Goal: Transaction & Acquisition: Purchase product/service

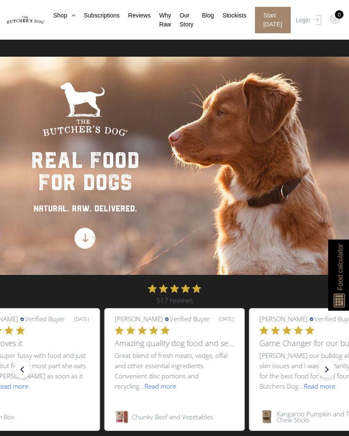
scroll to position [1, 0]
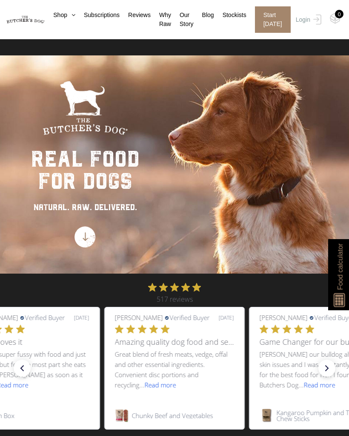
click at [103, 16] on link "Subscriptions" at bounding box center [97, 15] width 44 height 9
click at [96, 15] on link "Subscriptions" at bounding box center [97, 15] width 44 height 9
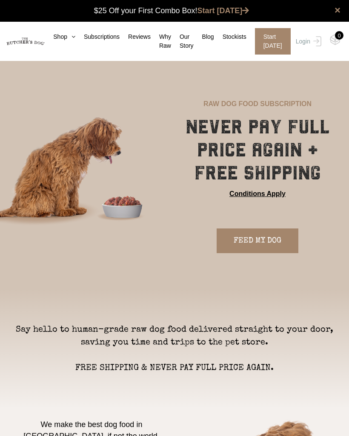
click at [276, 241] on link "FEED MY DOG" at bounding box center [258, 240] width 82 height 25
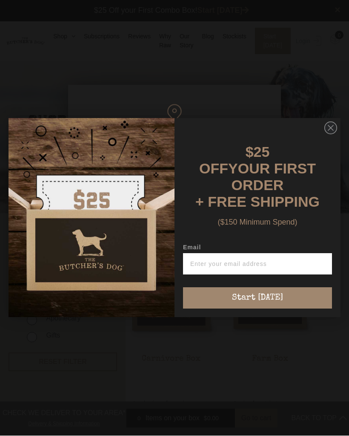
scroll to position [0, 0]
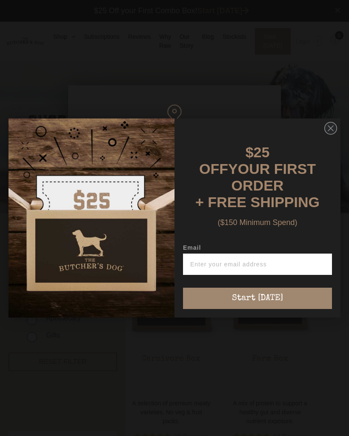
click at [142, 157] on img "POPUP Form" at bounding box center [92, 217] width 166 height 199
click at [331, 130] on circle "Close dialog" at bounding box center [331, 128] width 12 height 12
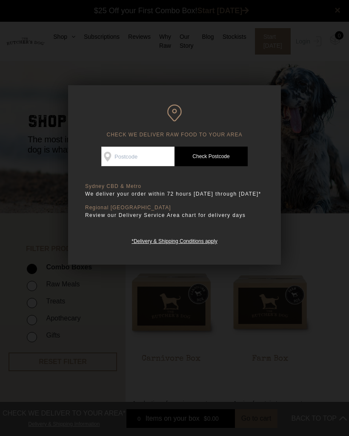
click at [150, 154] on input "Check Availability At" at bounding box center [137, 157] width 73 height 20
type input "617"
click at [223, 157] on link "Check Postcode" at bounding box center [211, 157] width 73 height 20
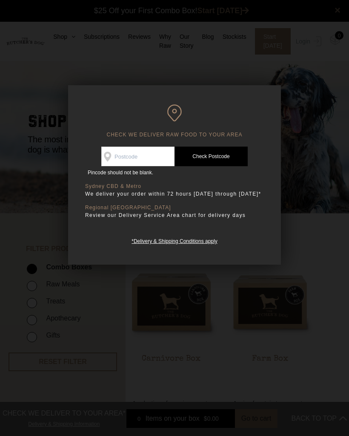
click at [142, 154] on input "Check Availability At" at bounding box center [137, 157] width 73 height 20
type input "6175"
click at [223, 158] on link "Check Postcode" at bounding box center [211, 157] width 73 height 20
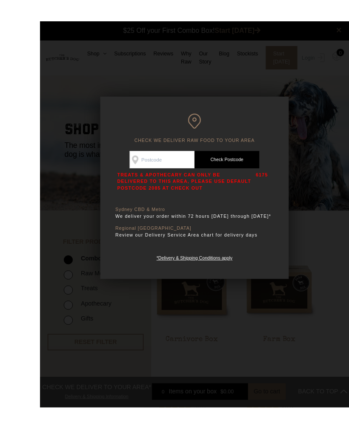
scroll to position [1, 0]
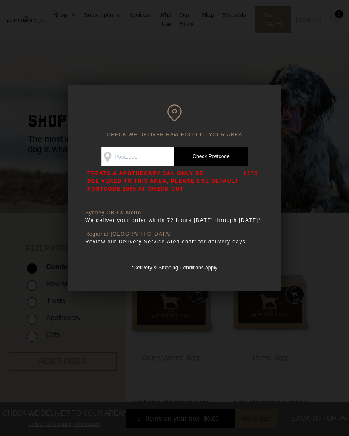
click at [303, 111] on div at bounding box center [174, 218] width 349 height 436
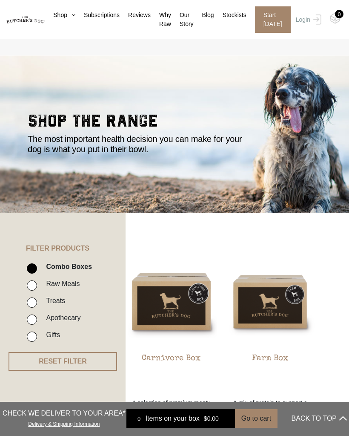
click at [67, 17] on icon at bounding box center [71, 15] width 8 height 6
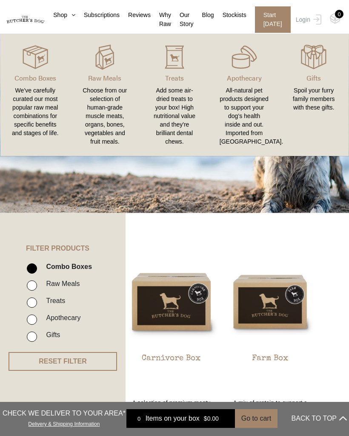
click at [253, 127] on div "All-natural pet products designed to support your dog’s health inside and out. …" at bounding box center [244, 116] width 49 height 60
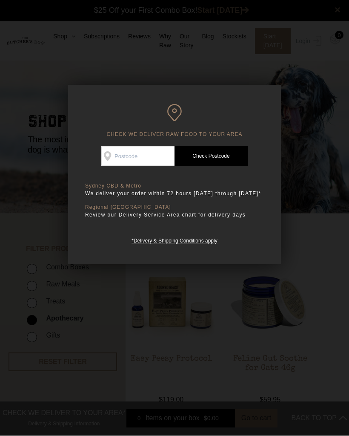
click at [297, 137] on div at bounding box center [174, 218] width 349 height 436
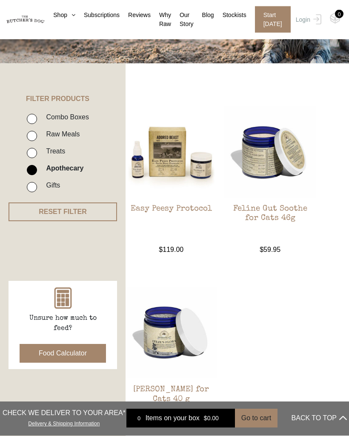
scroll to position [150, 0]
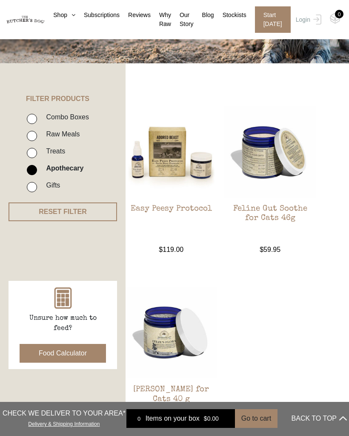
click at [64, 153] on label "Treats" at bounding box center [53, 151] width 23 height 12
click at [37, 153] on input "Treats" at bounding box center [32, 153] width 10 height 10
checkbox input "true"
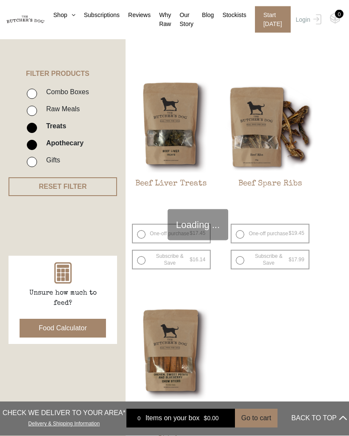
scroll to position [193, 0]
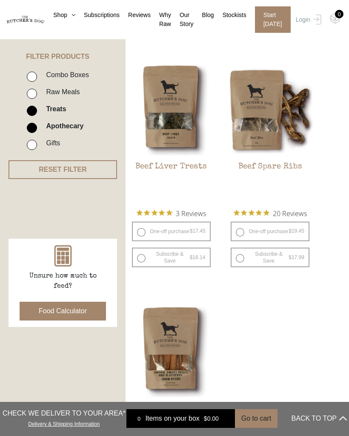
click at [83, 130] on label "Apothecary" at bounding box center [63, 126] width 42 height 12
click at [37, 130] on input "Apothecary" at bounding box center [32, 128] width 10 height 10
checkbox input "false"
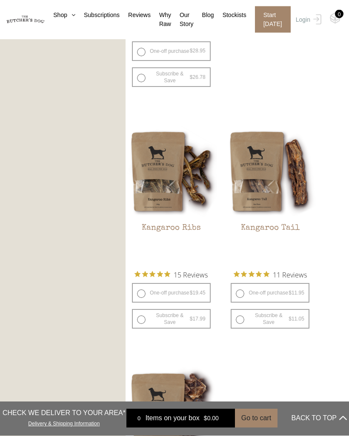
scroll to position [1095, 0]
